Goal: Check status: Check status

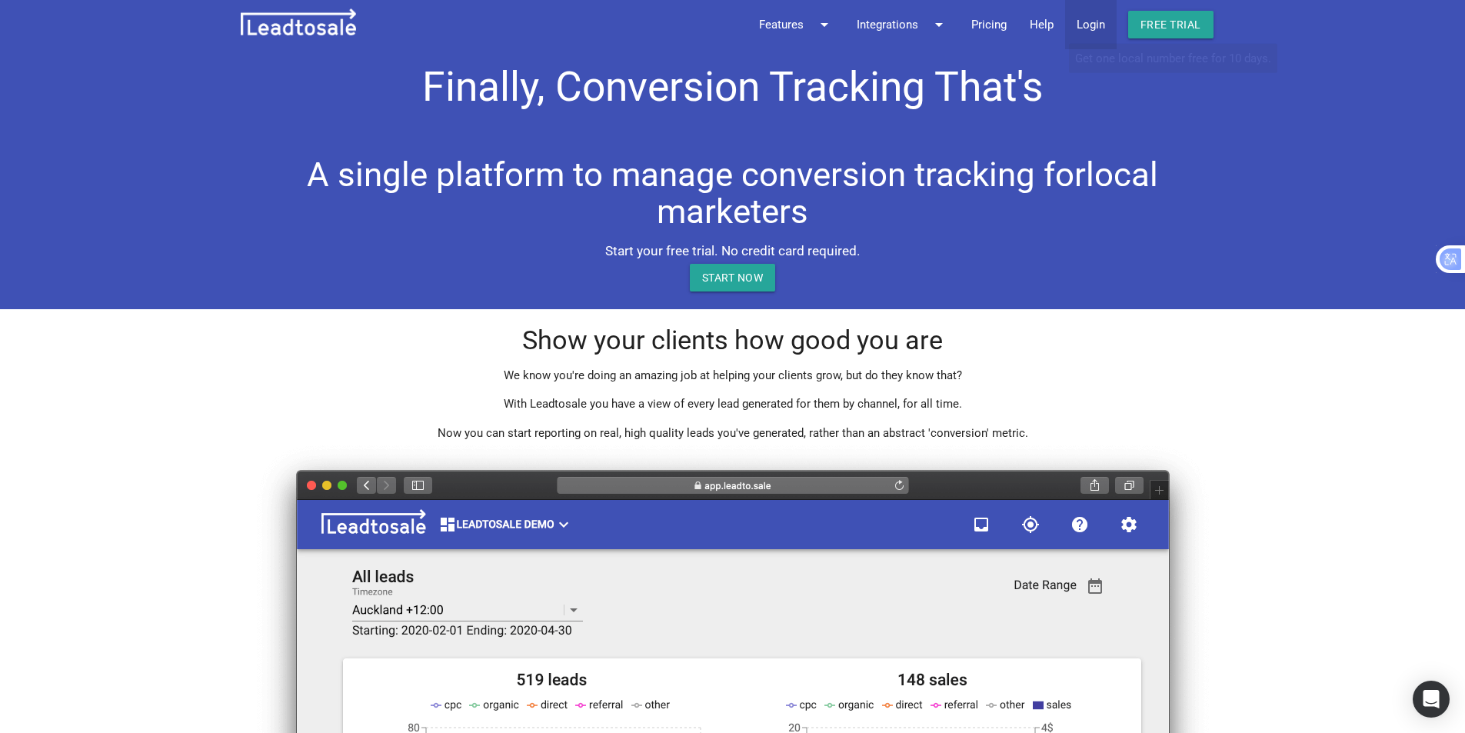
click at [1098, 34] on link "Login" at bounding box center [1091, 24] width 52 height 49
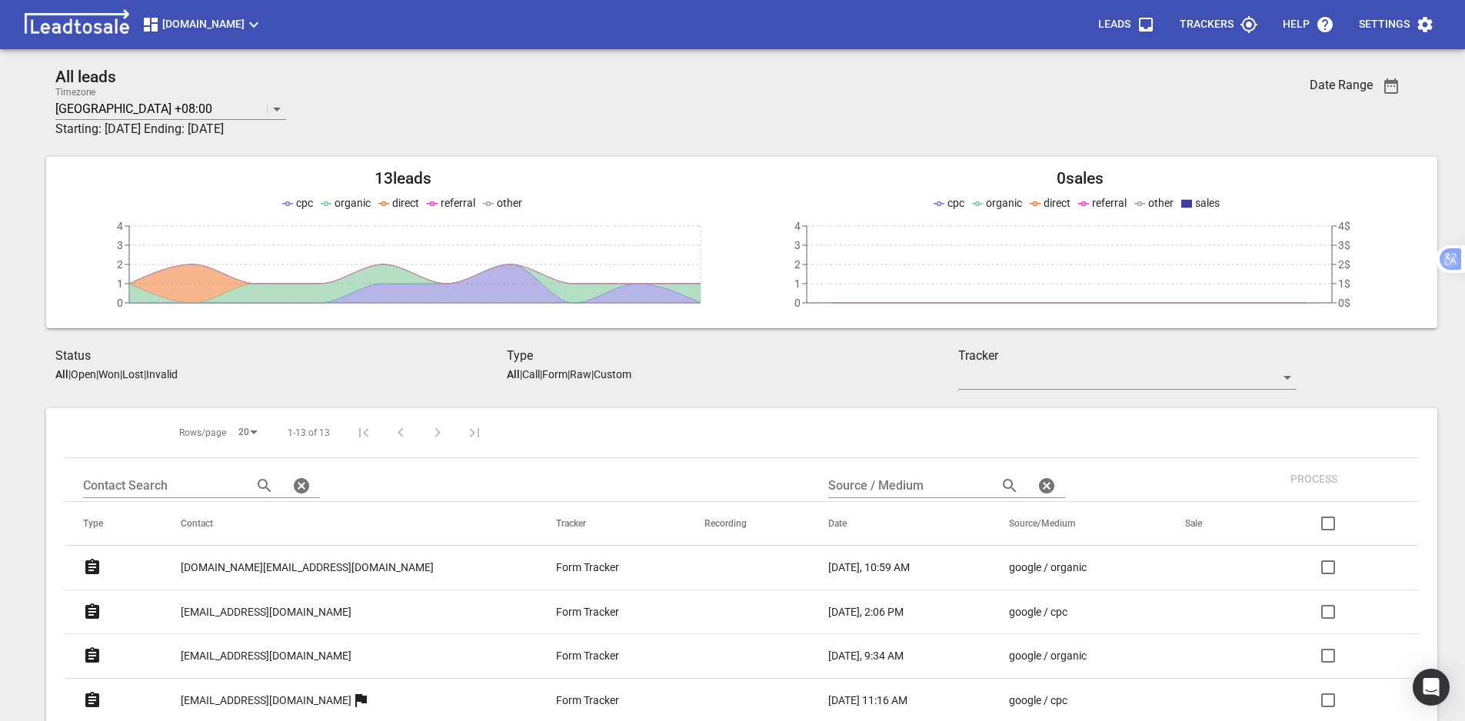
click at [223, 26] on span "msme.co.nz" at bounding box center [203, 24] width 122 height 18
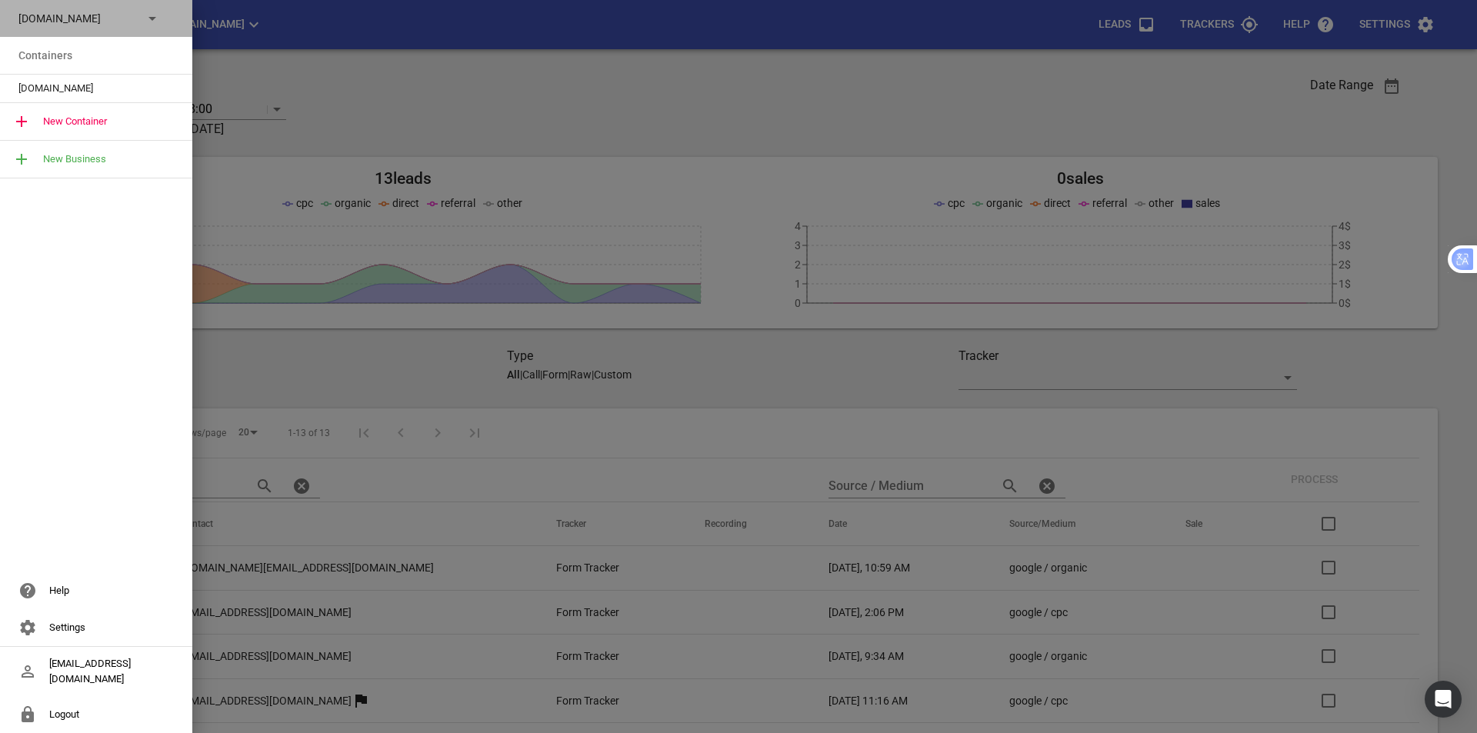
click at [121, 33] on div "msme.co.nz" at bounding box center [96, 18] width 192 height 37
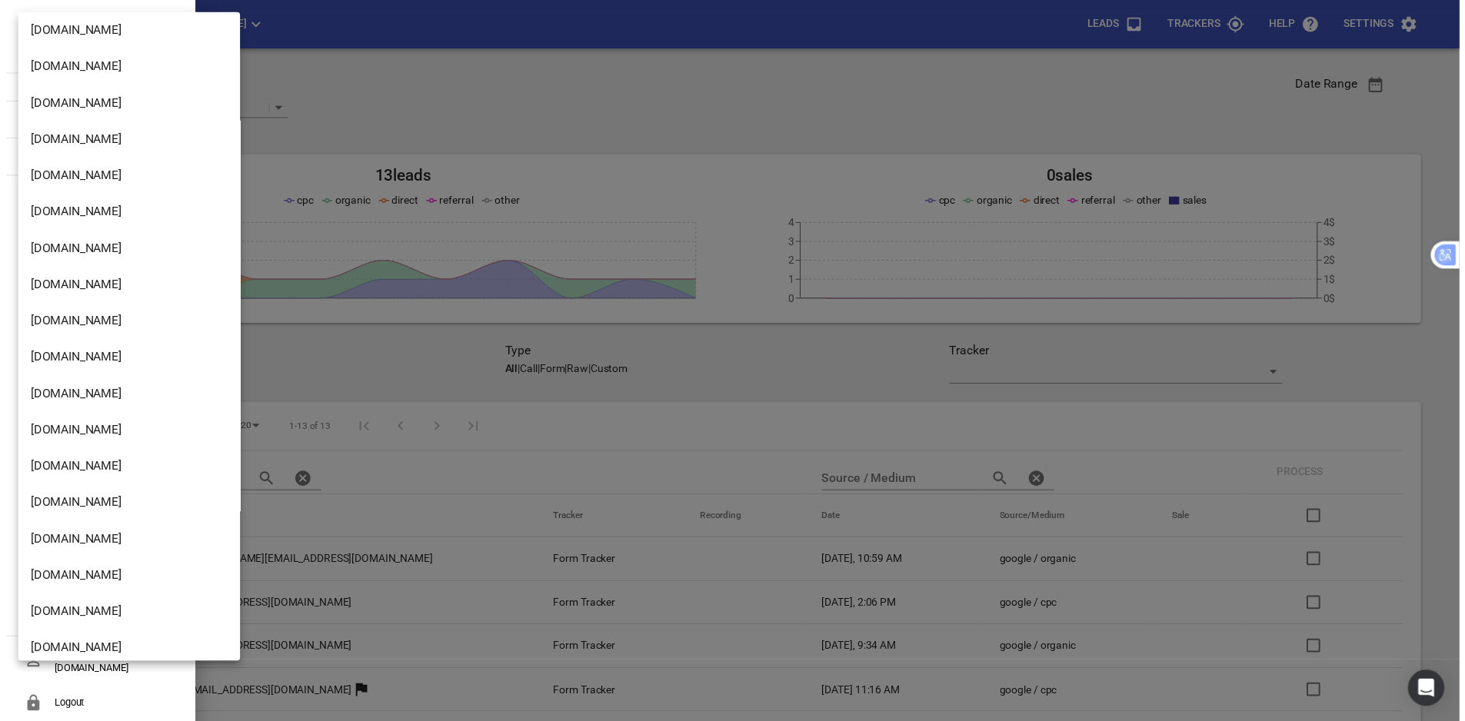
scroll to position [2122, 0]
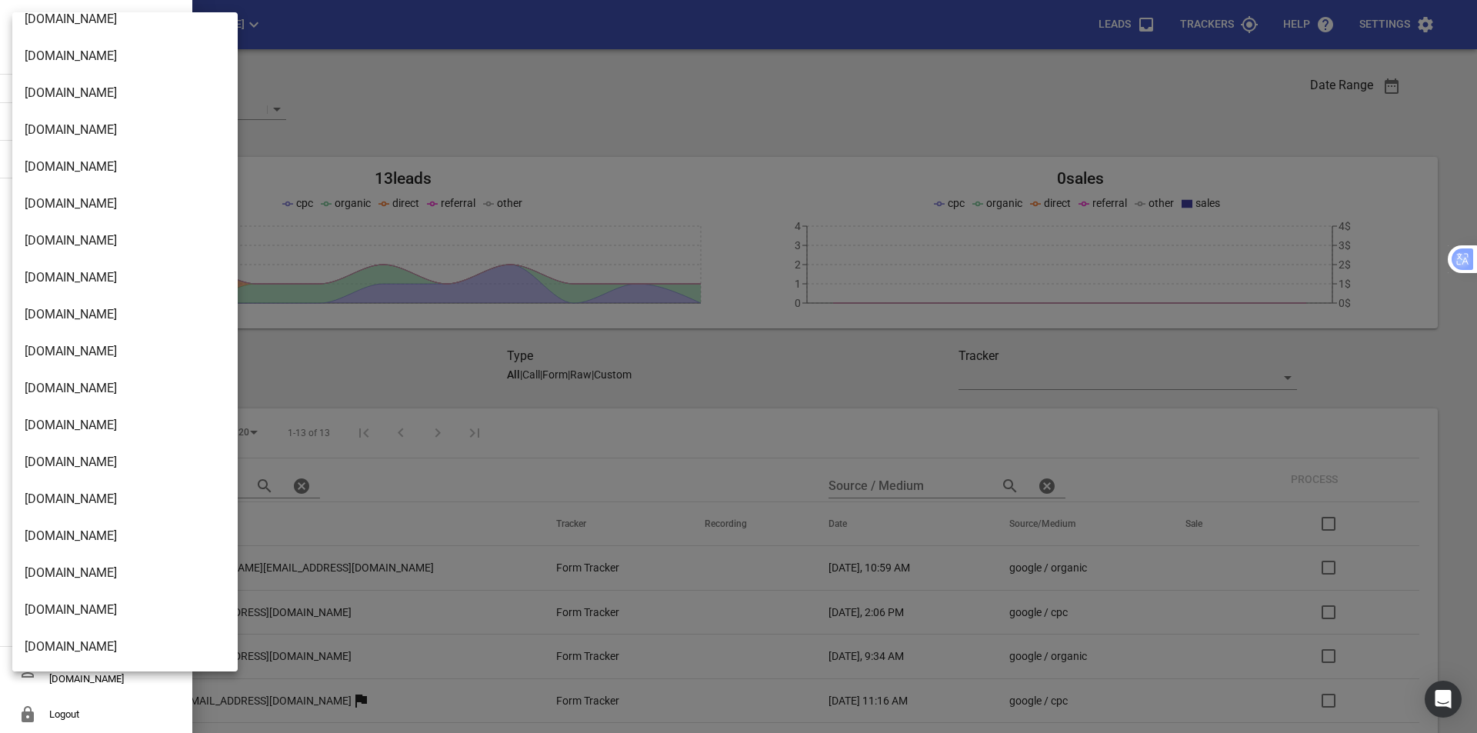
click at [103, 425] on li "Modernroofing.co.nz" at bounding box center [130, 425] width 237 height 37
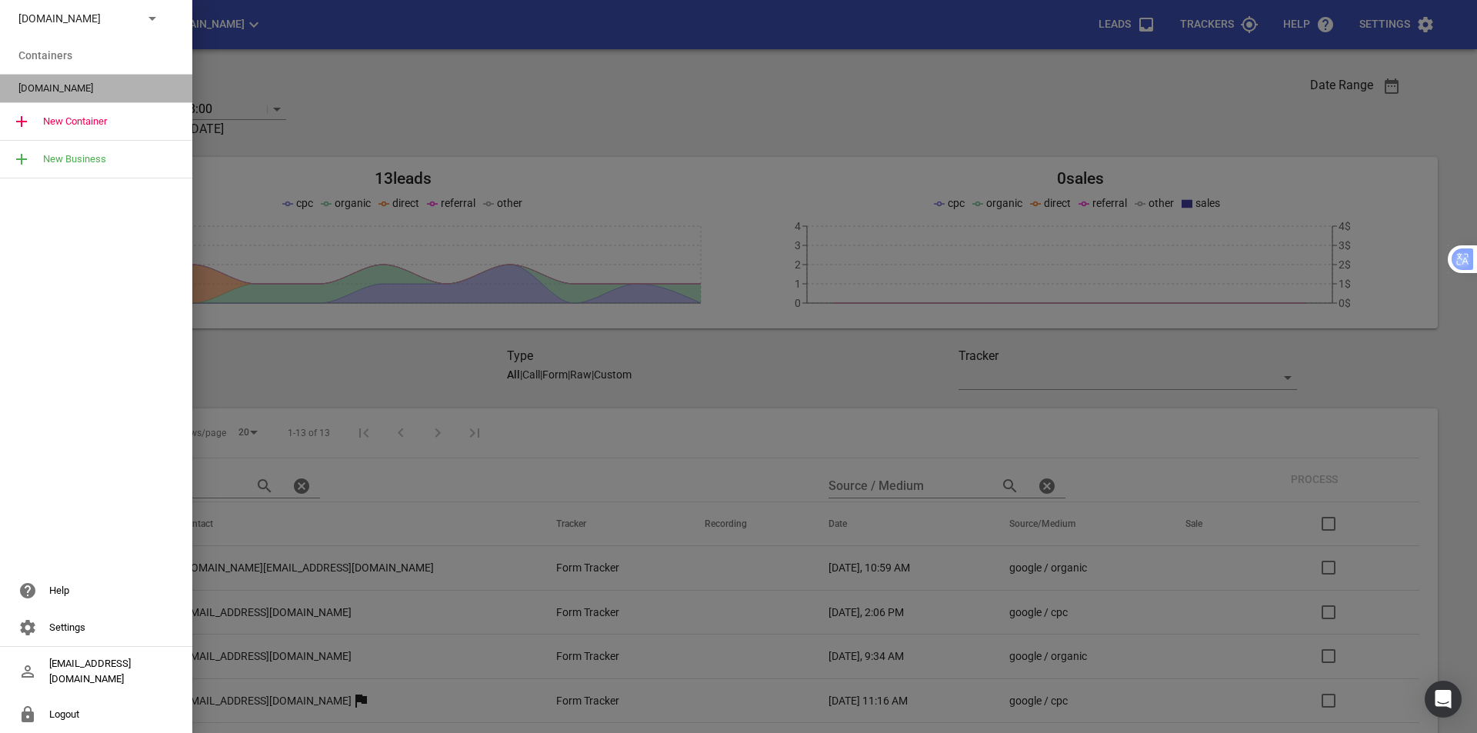
click at [83, 84] on span "Modernroofing.co.nz" at bounding box center [89, 88] width 143 height 15
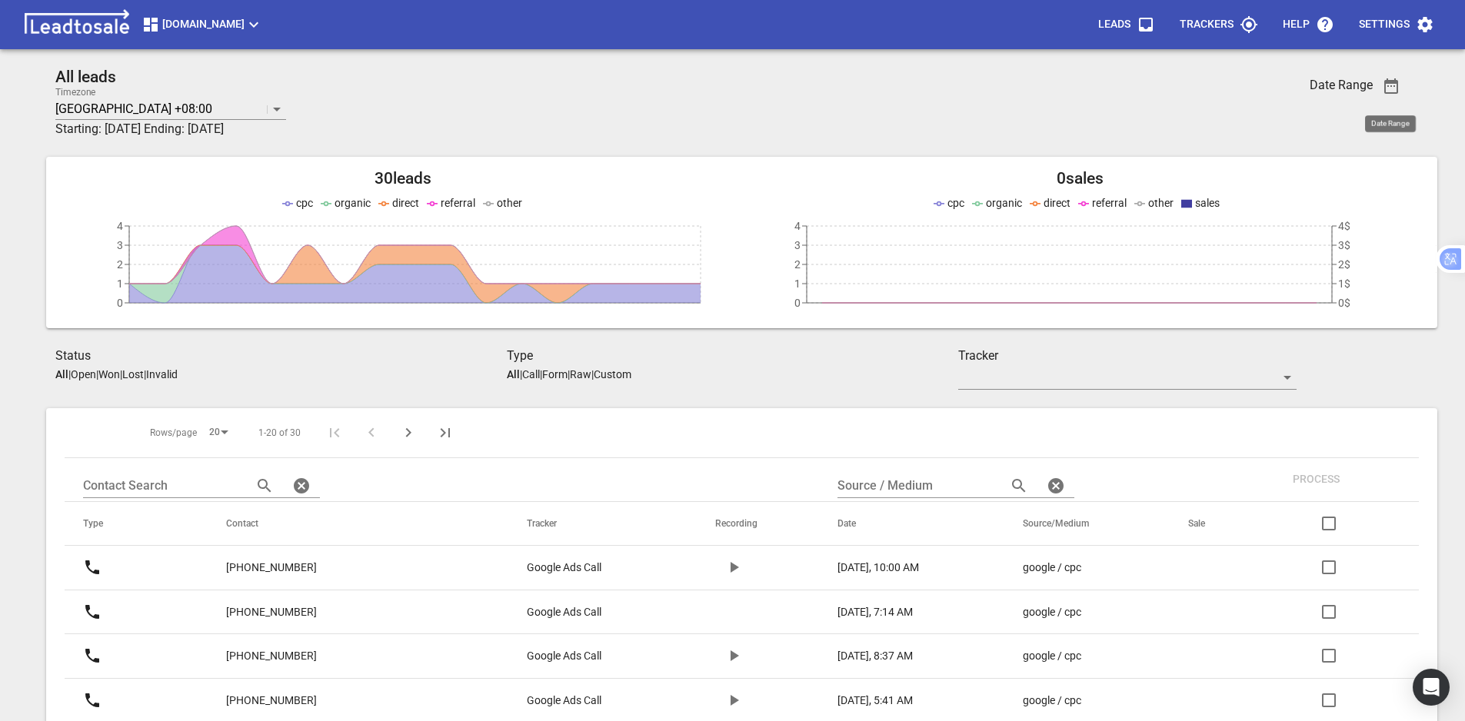
click at [1409, 88] on span "button" at bounding box center [1391, 86] width 37 height 18
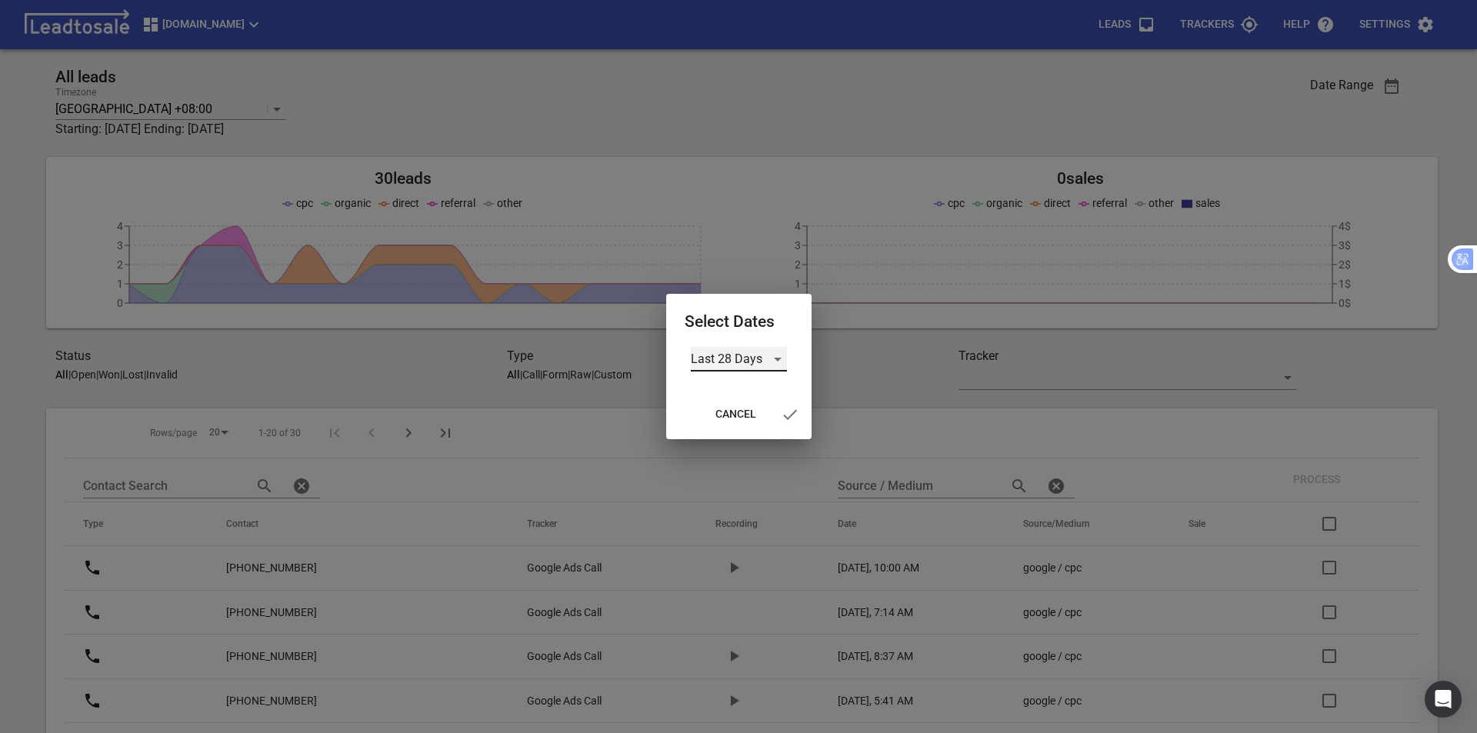
click at [778, 361] on div "Last 28 Days" at bounding box center [739, 359] width 96 height 25
click at [742, 475] on li "Custom" at bounding box center [739, 469] width 96 height 37
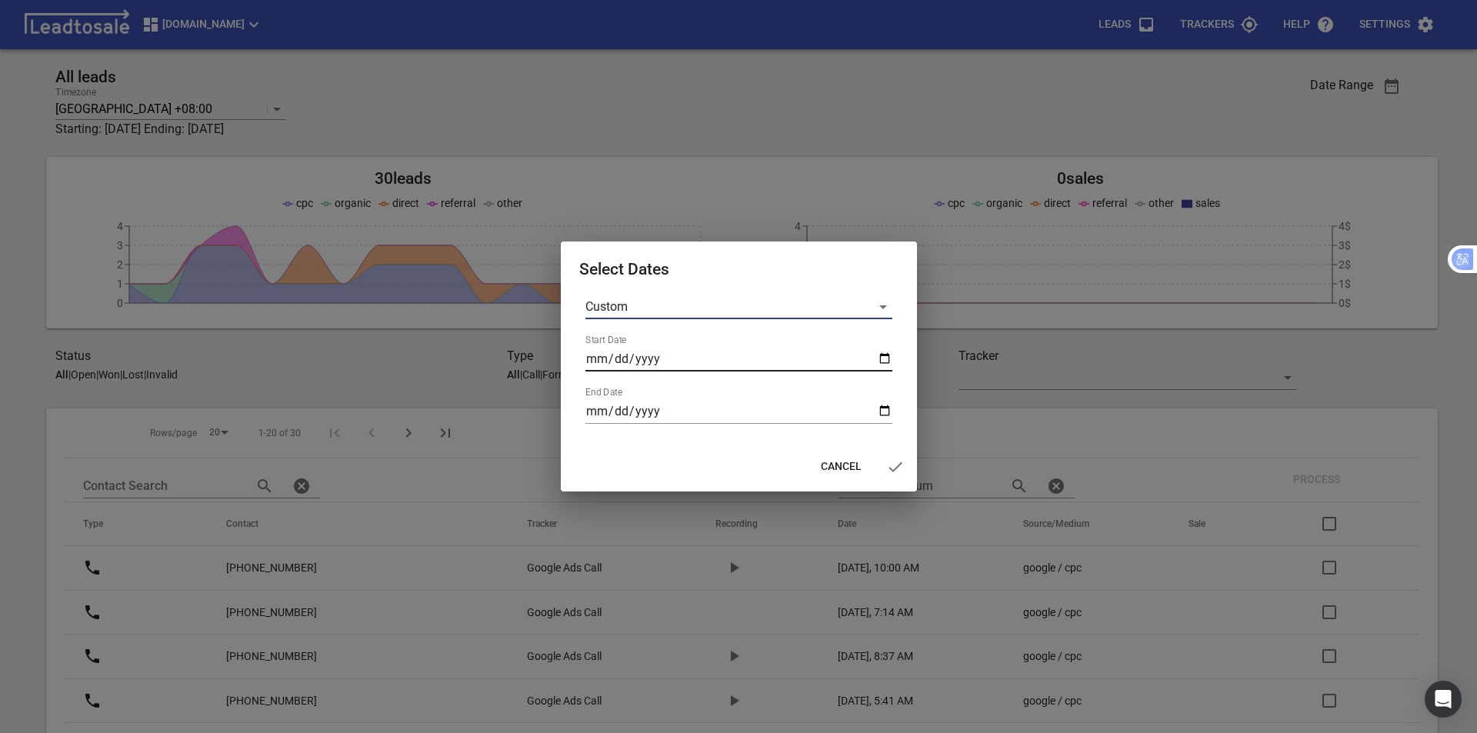
click at [879, 359] on input "Start Date" at bounding box center [738, 359] width 307 height 25
type input "2025-09-10"
click at [898, 414] on form "Custom Start Date 2025-09-10 End Date" at bounding box center [738, 359] width 319 height 129
click at [892, 413] on form "Custom Start Date 2025-09-10 End Date" at bounding box center [738, 359] width 319 height 129
click at [887, 411] on input "End Date" at bounding box center [738, 411] width 307 height 25
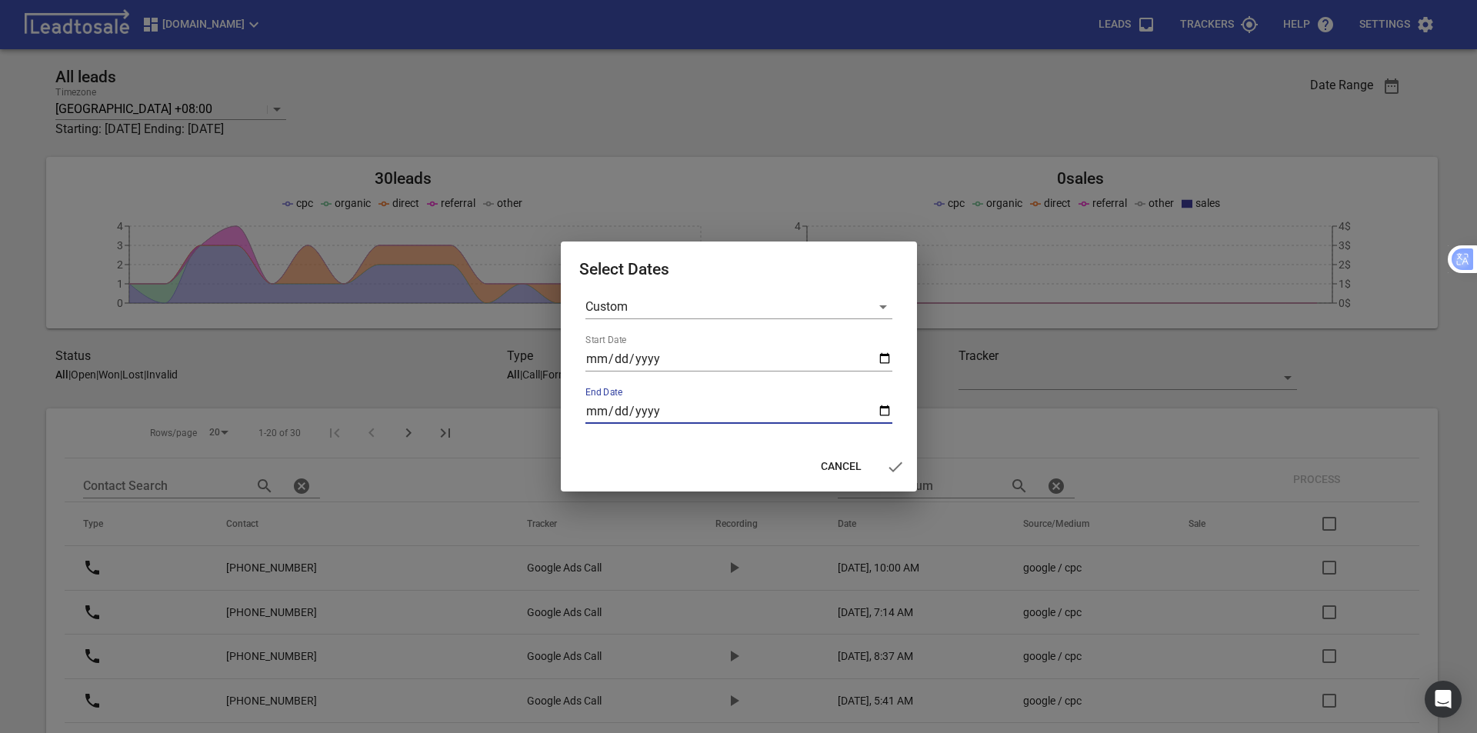
type input "2025-10-10"
click at [902, 466] on icon "button" at bounding box center [895, 467] width 18 height 18
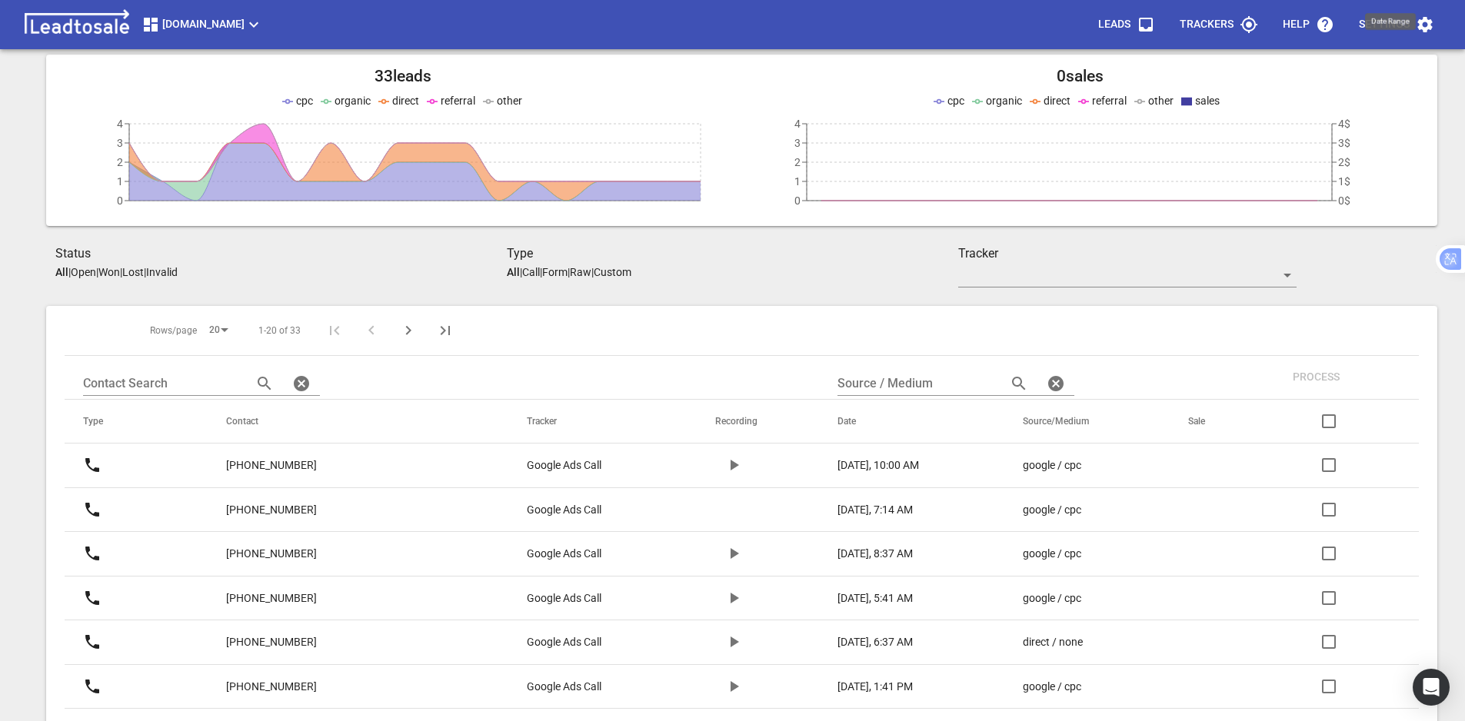
scroll to position [308, 0]
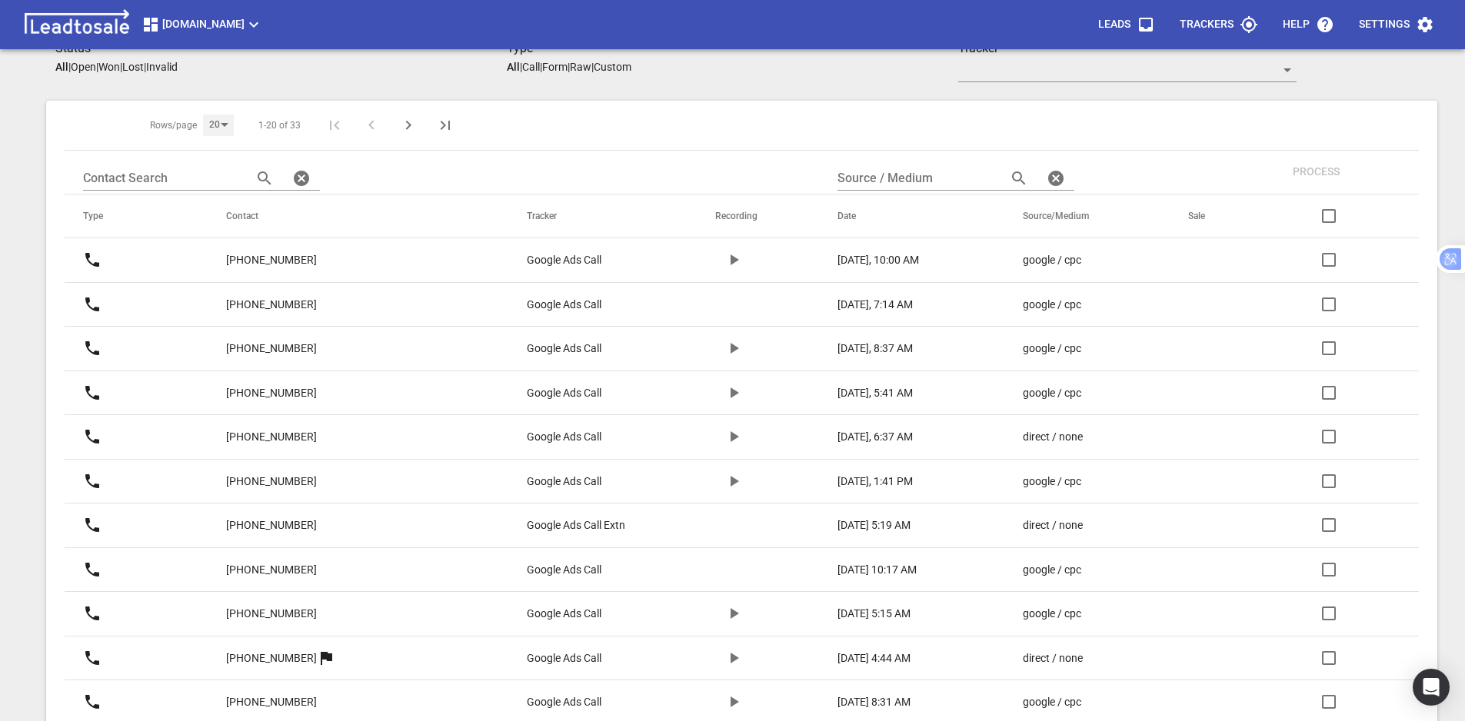
click at [234, 132] on div "20" at bounding box center [218, 125] width 31 height 21
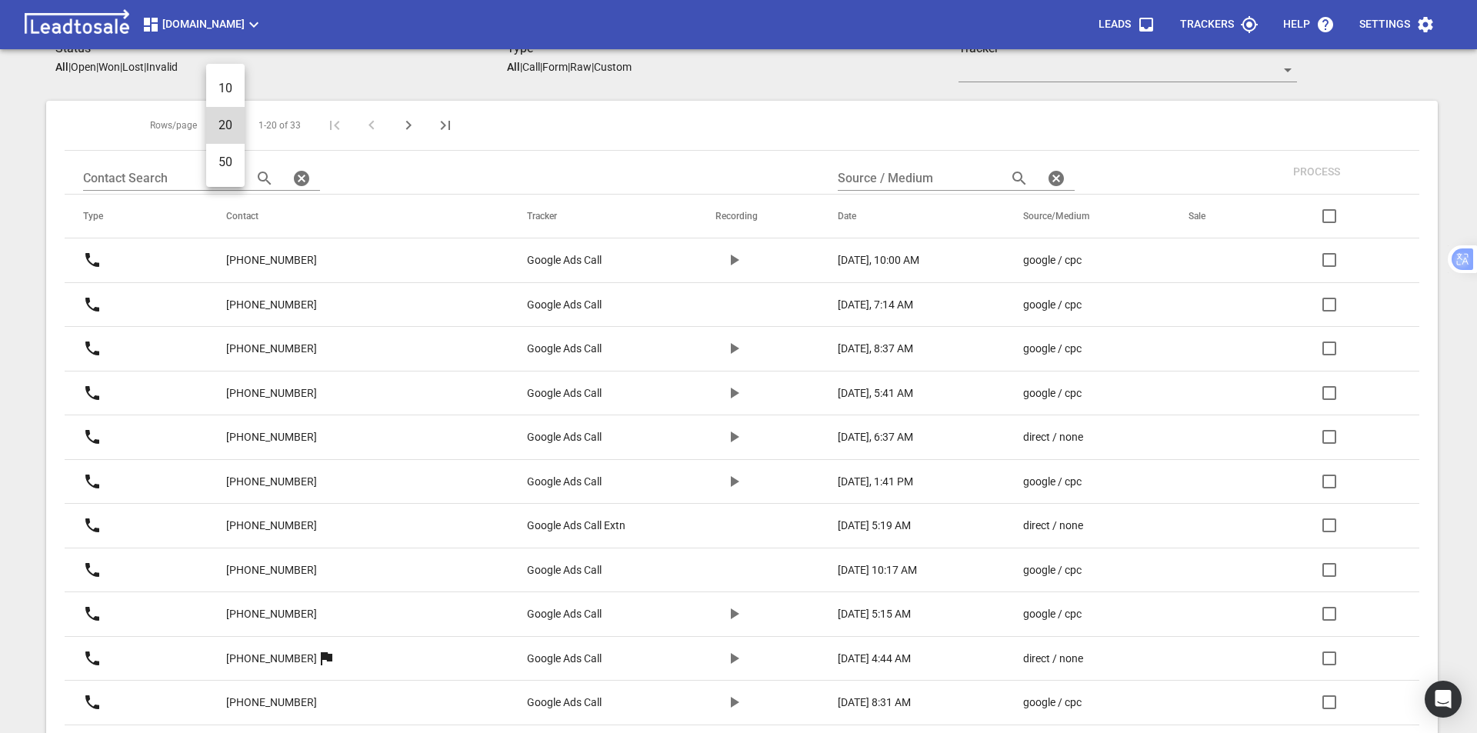
click at [235, 166] on li "50" at bounding box center [225, 162] width 38 height 37
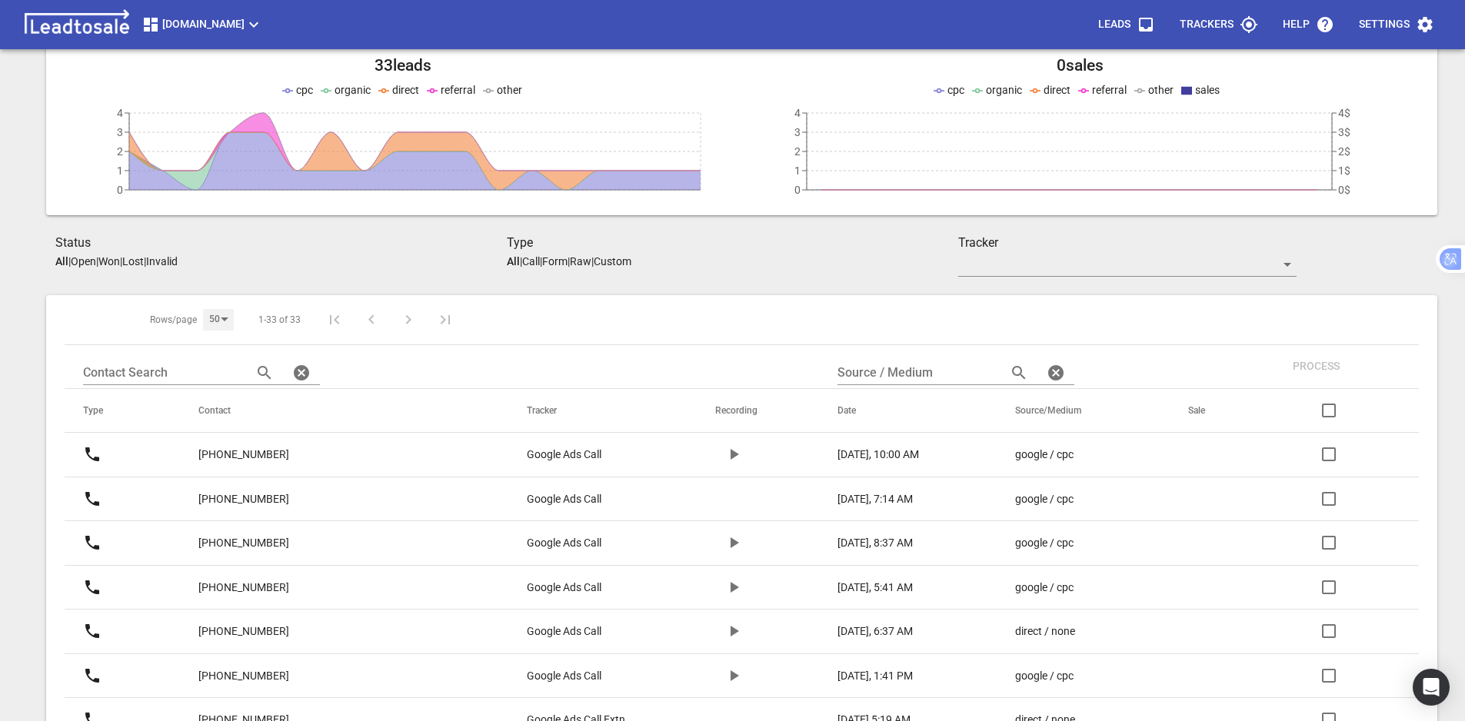
scroll to position [77, 0]
